Goal: Task Accomplishment & Management: Use online tool/utility

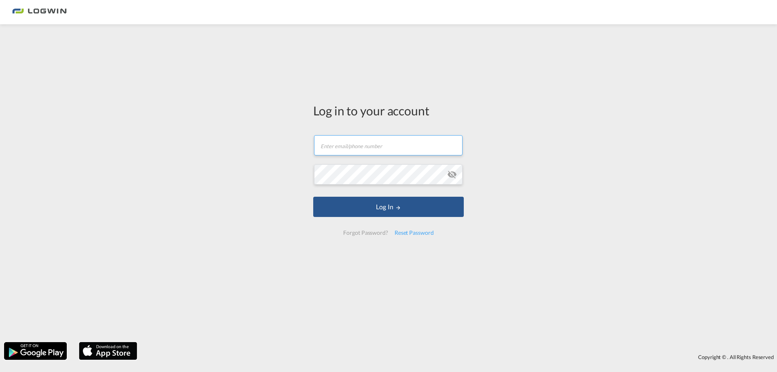
click at [389, 142] on input "text" at bounding box center [388, 145] width 149 height 20
type input "[PERSON_NAME][EMAIL_ADDRESS][DOMAIN_NAME]"
click at [313, 197] on button "Log In" at bounding box center [388, 207] width 151 height 20
